Goal: Use online tool/utility: Use online tool/utility

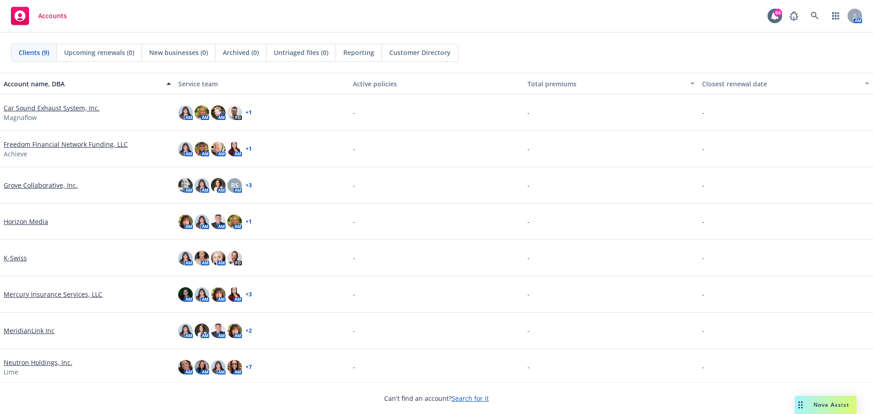
click at [837, 400] on div "Nova Assist" at bounding box center [826, 405] width 62 height 18
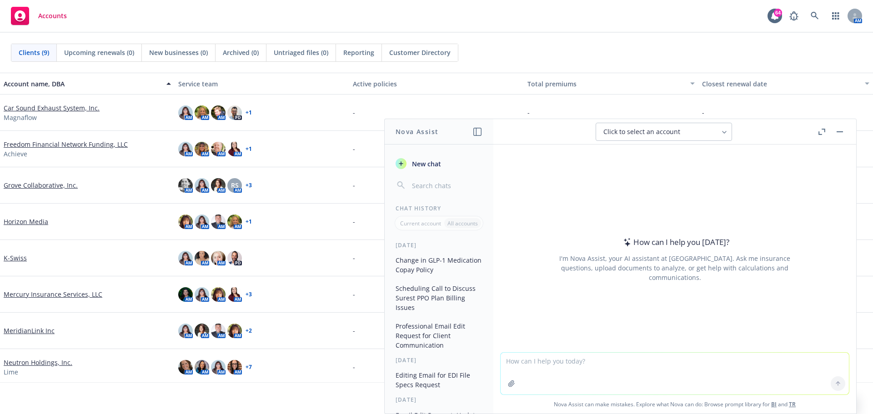
click at [562, 357] on textarea at bounding box center [675, 374] width 348 height 42
type textarea "p"
type textarea "Please provide a professional edit to email below."
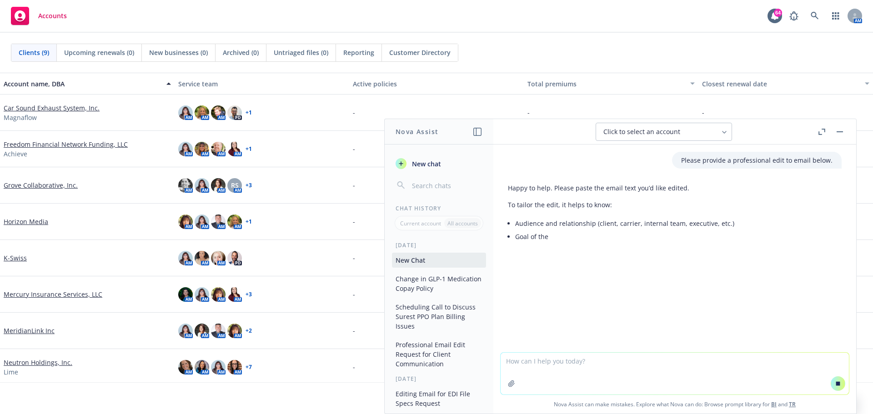
click at [529, 363] on textarea at bounding box center [675, 374] width 348 height 42
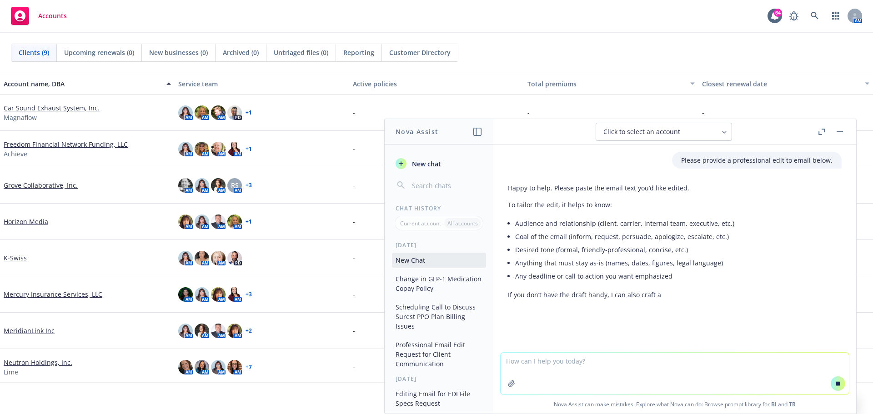
paste textarea "We appreciate the reminder. Once the revised shorter deck is completed we’ll in…"
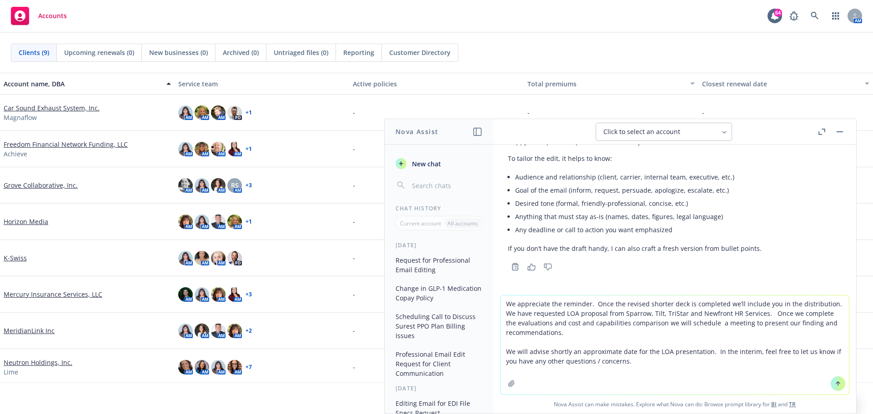
type textarea "We appreciate the reminder. Once the revised shorter deck is completed we’ll in…"
click at [835, 382] on icon at bounding box center [838, 384] width 6 height 6
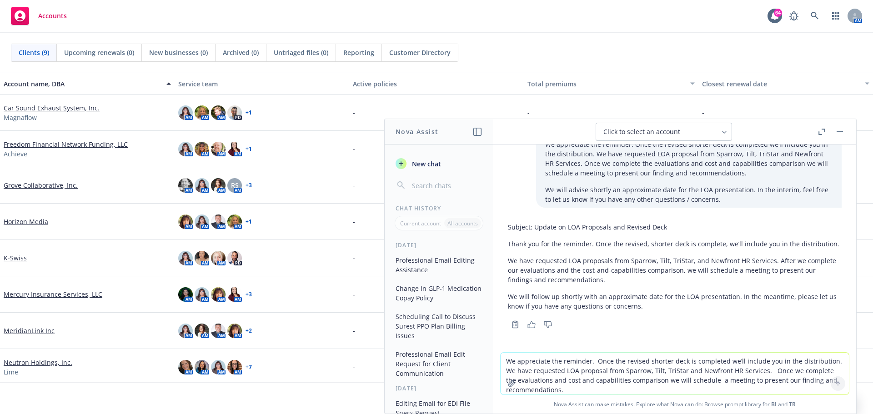
scroll to position [195, 0]
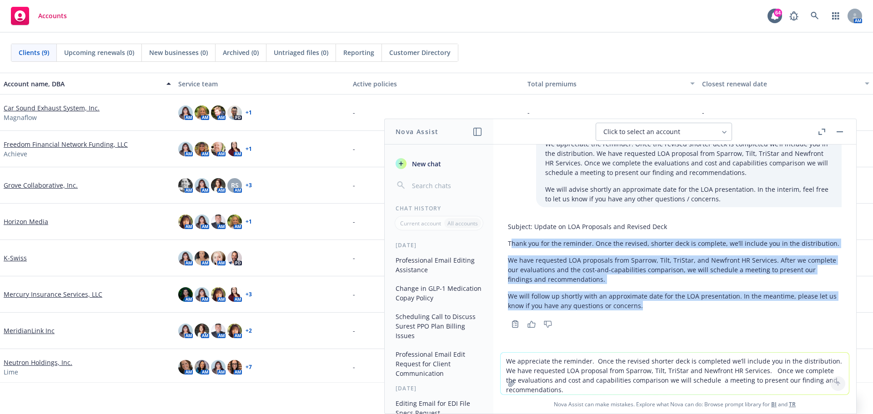
drag, startPoint x: 510, startPoint y: 244, endPoint x: 648, endPoint y: 309, distance: 153.0
click at [648, 309] on div "Subject: Update on LOA Proposals and Revised Deck Thank you for the reminder. O…" at bounding box center [675, 266] width 334 height 96
copy div "[PERSON_NAME] you for the reminder. Once the revised, shorter deck is complete,…"
